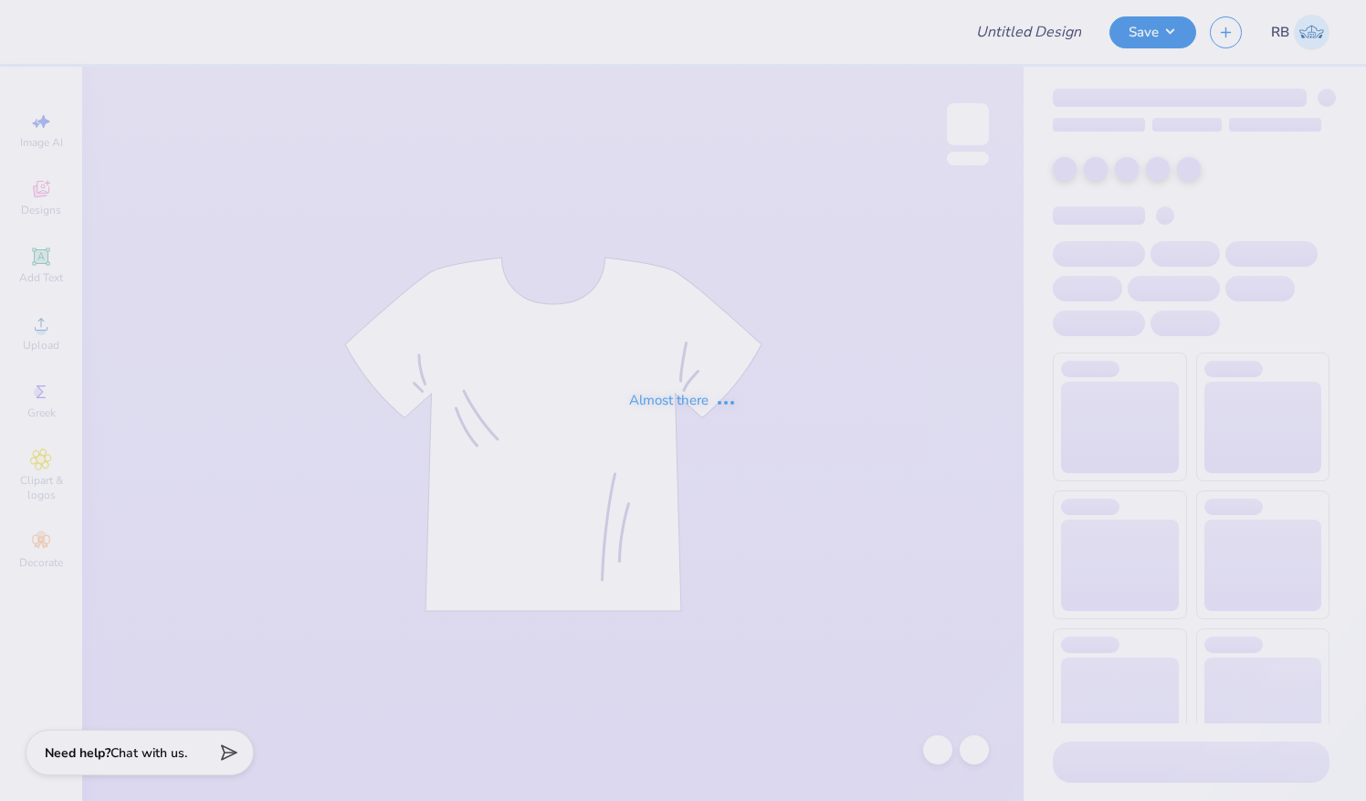
type input "2025 Work Week"
type input "50"
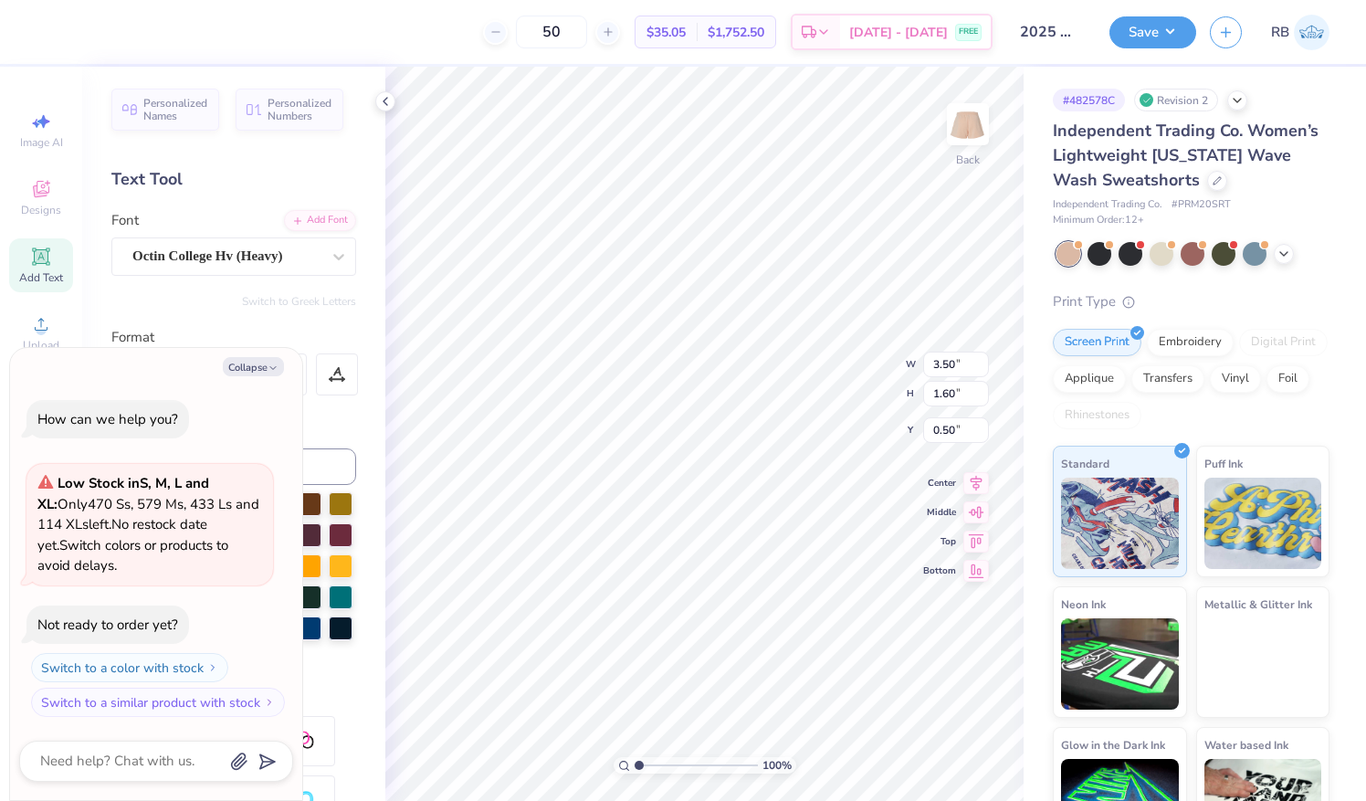
type textarea "x"
type input "6.21"
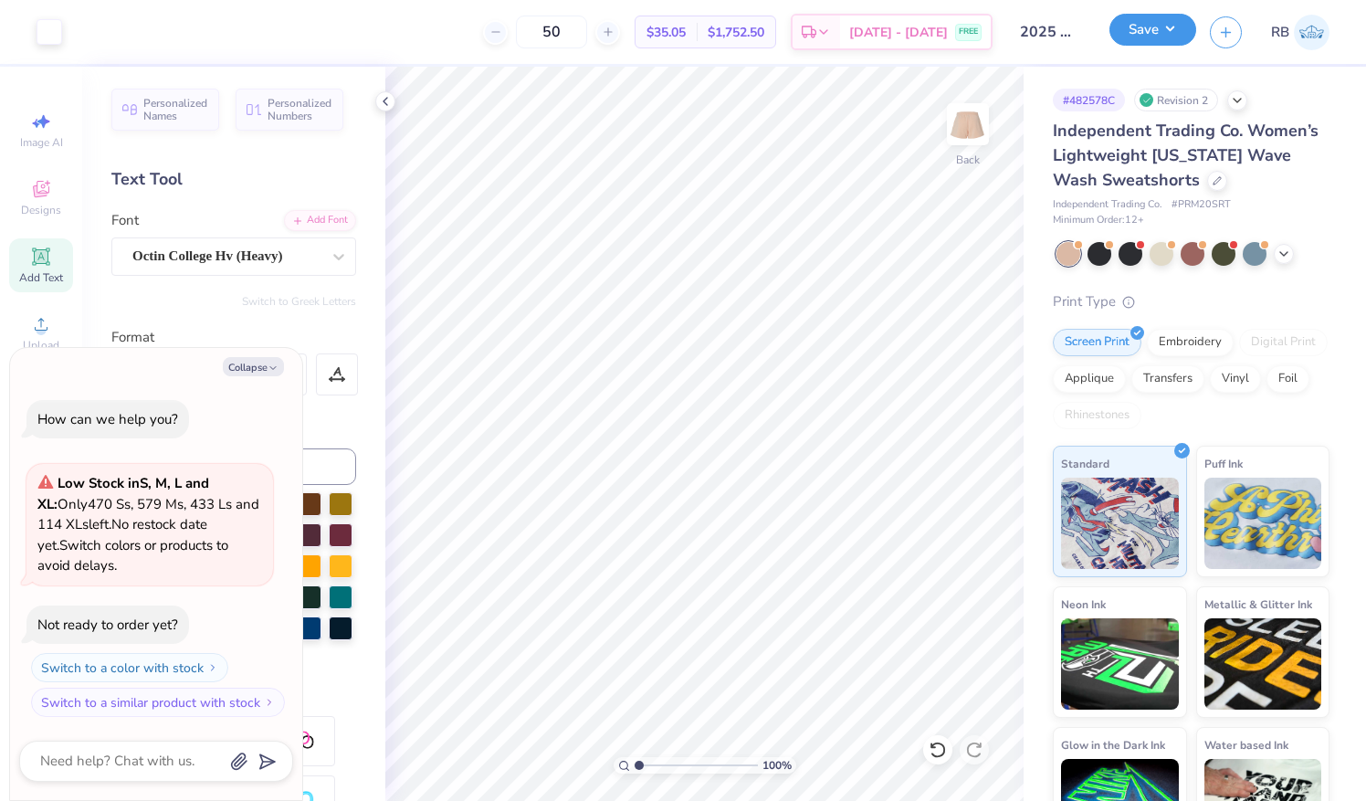
click at [1151, 40] on button "Save" at bounding box center [1152, 30] width 87 height 32
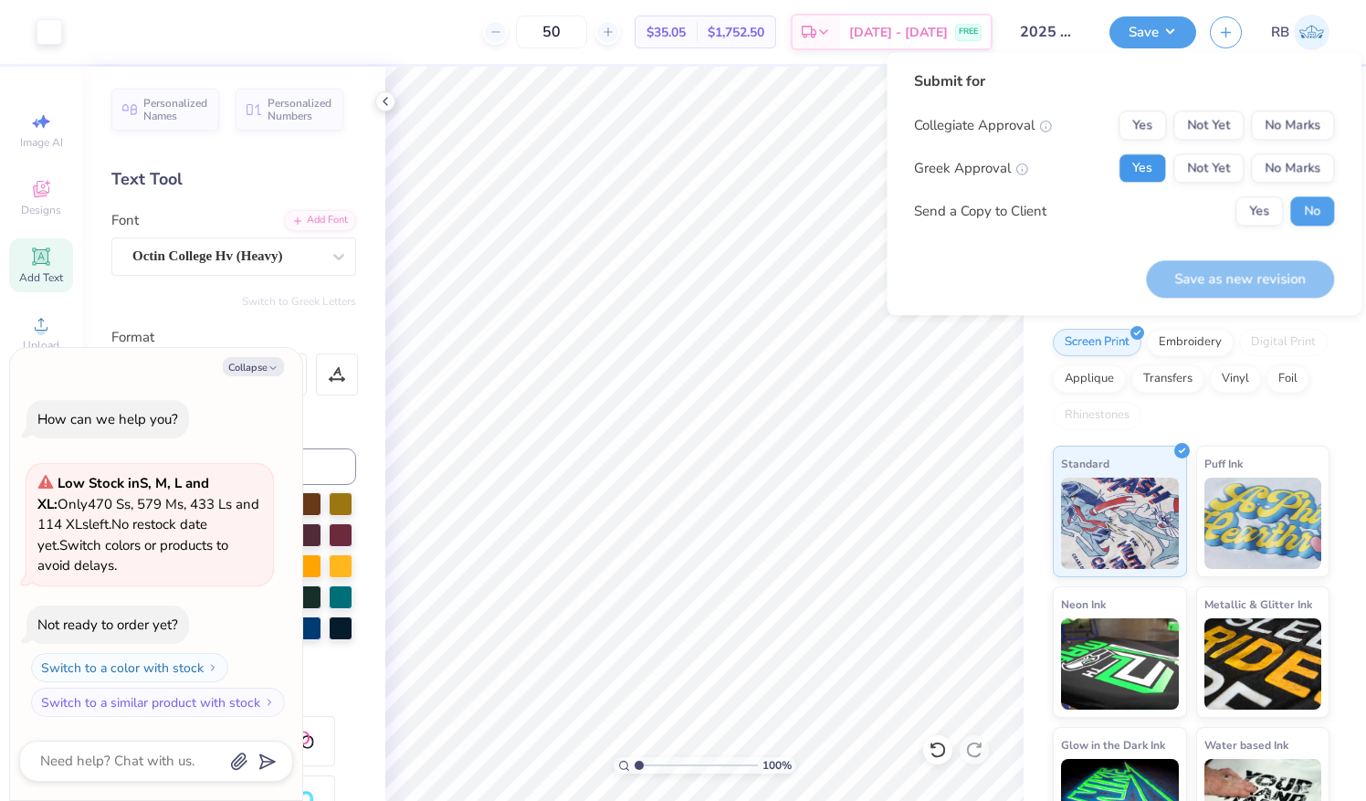
click at [1149, 166] on button "Yes" at bounding box center [1141, 167] width 47 height 29
click at [1298, 126] on button "No Marks" at bounding box center [1292, 124] width 83 height 29
click at [1257, 263] on button "Save as new revision" at bounding box center [1240, 278] width 188 height 37
type textarea "x"
